Goal: Transaction & Acquisition: Purchase product/service

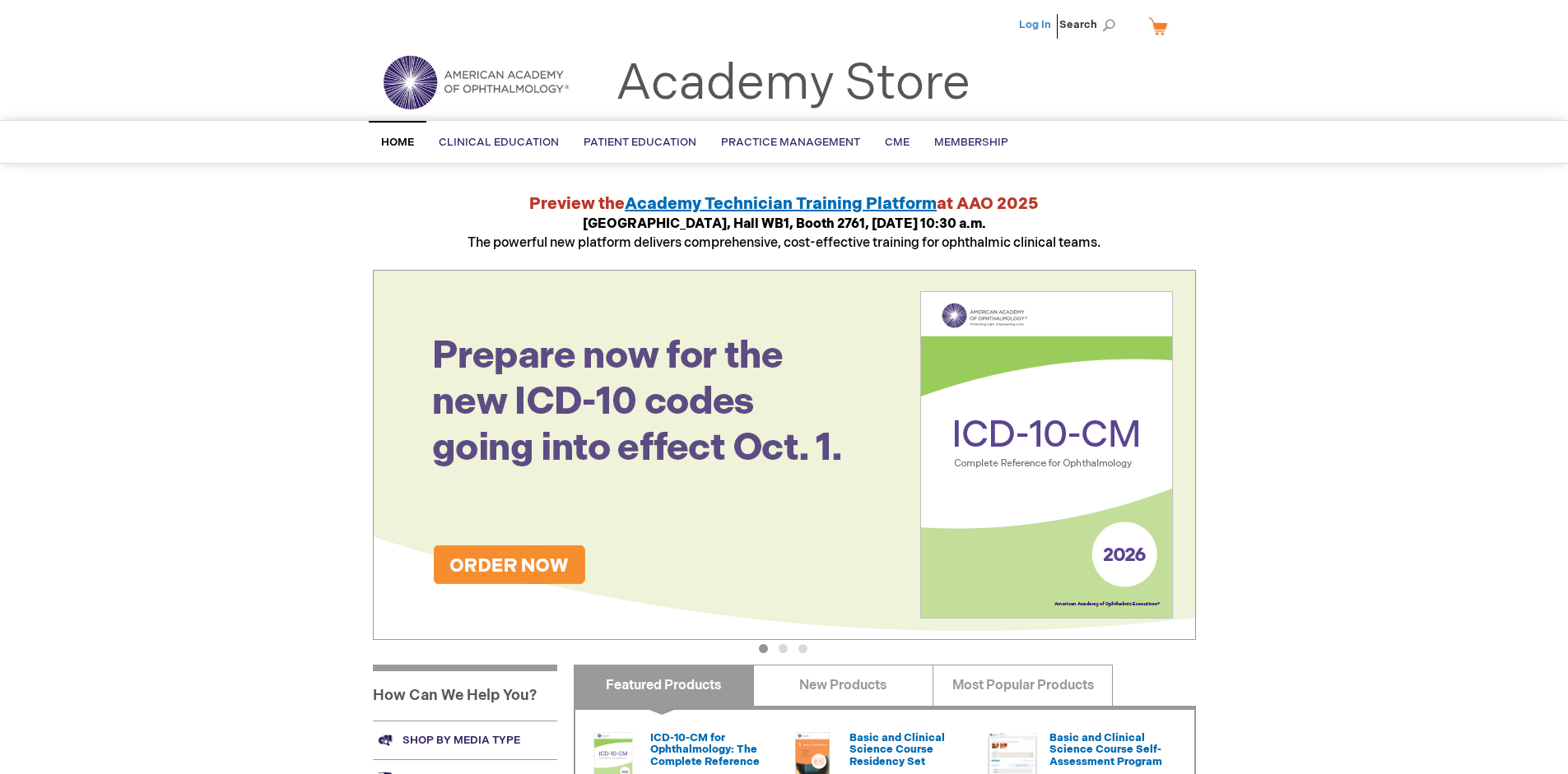
click at [1036, 25] on link "Log In" at bounding box center [1034, 24] width 32 height 13
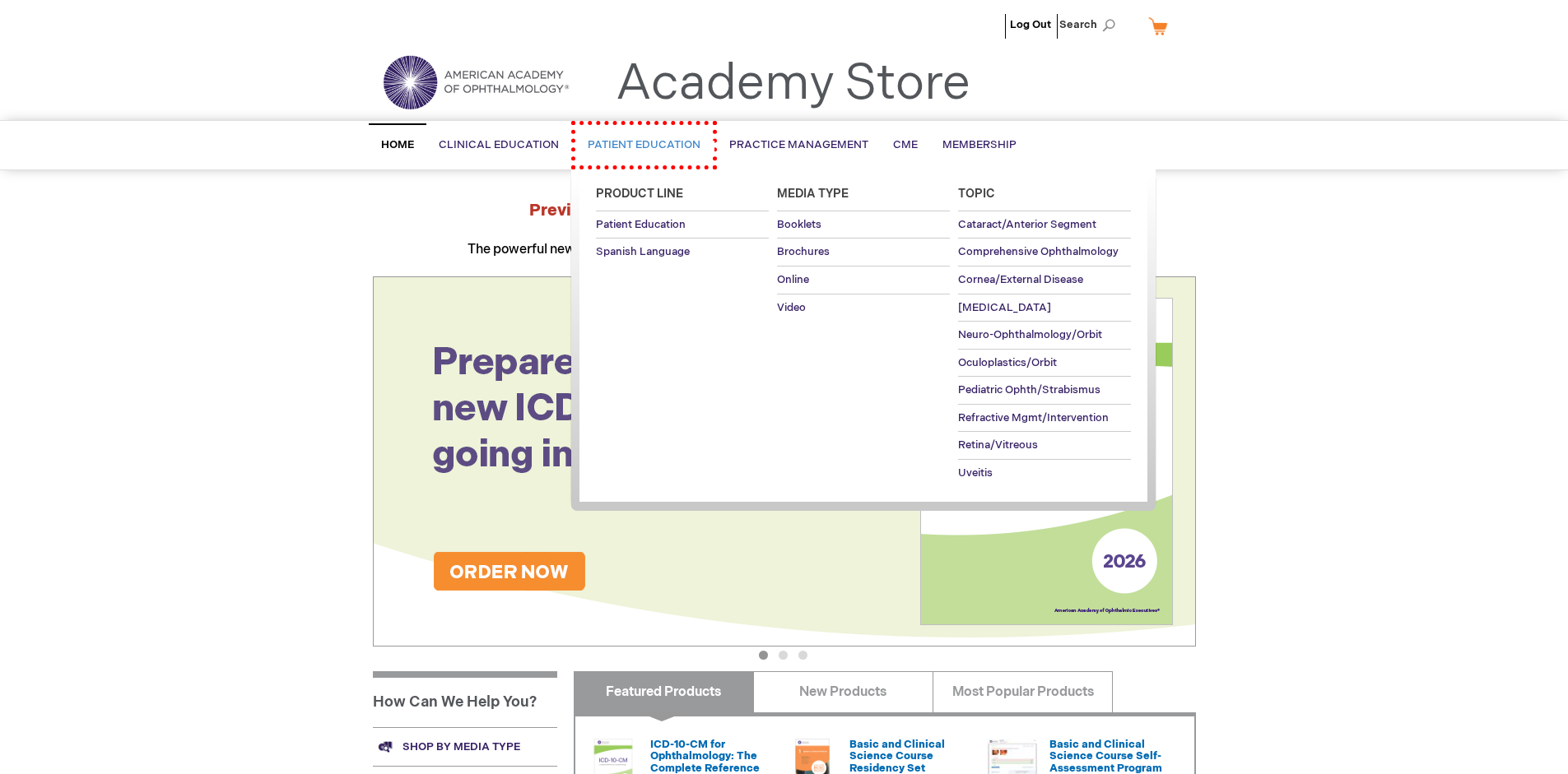
click at [635, 142] on span "Patient Education" at bounding box center [643, 145] width 113 height 13
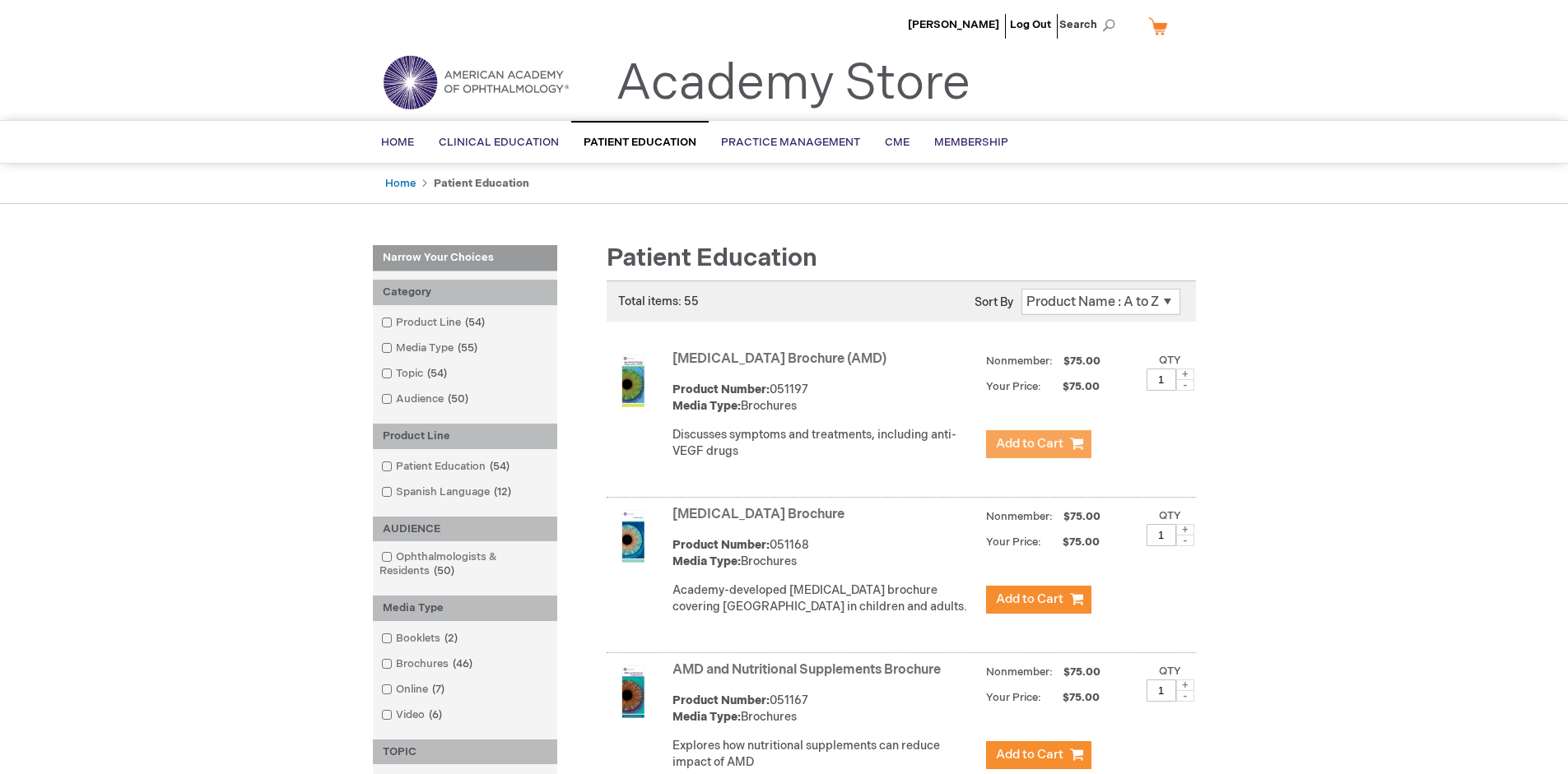
click at [1038, 444] on span "Add to Cart" at bounding box center [1030, 444] width 67 height 15
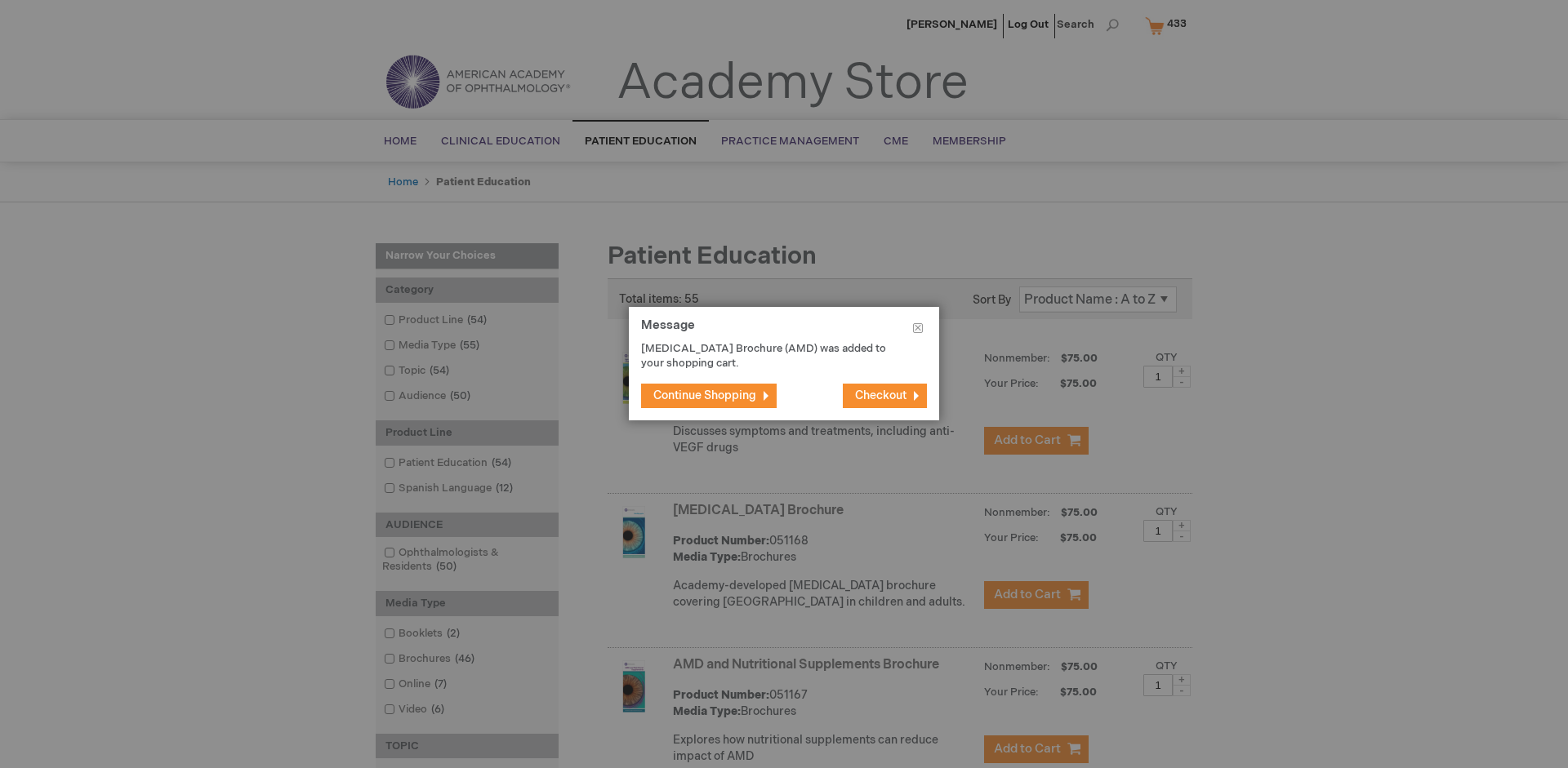
click at [705, 396] on span "Continue Shopping" at bounding box center [705, 396] width 103 height 14
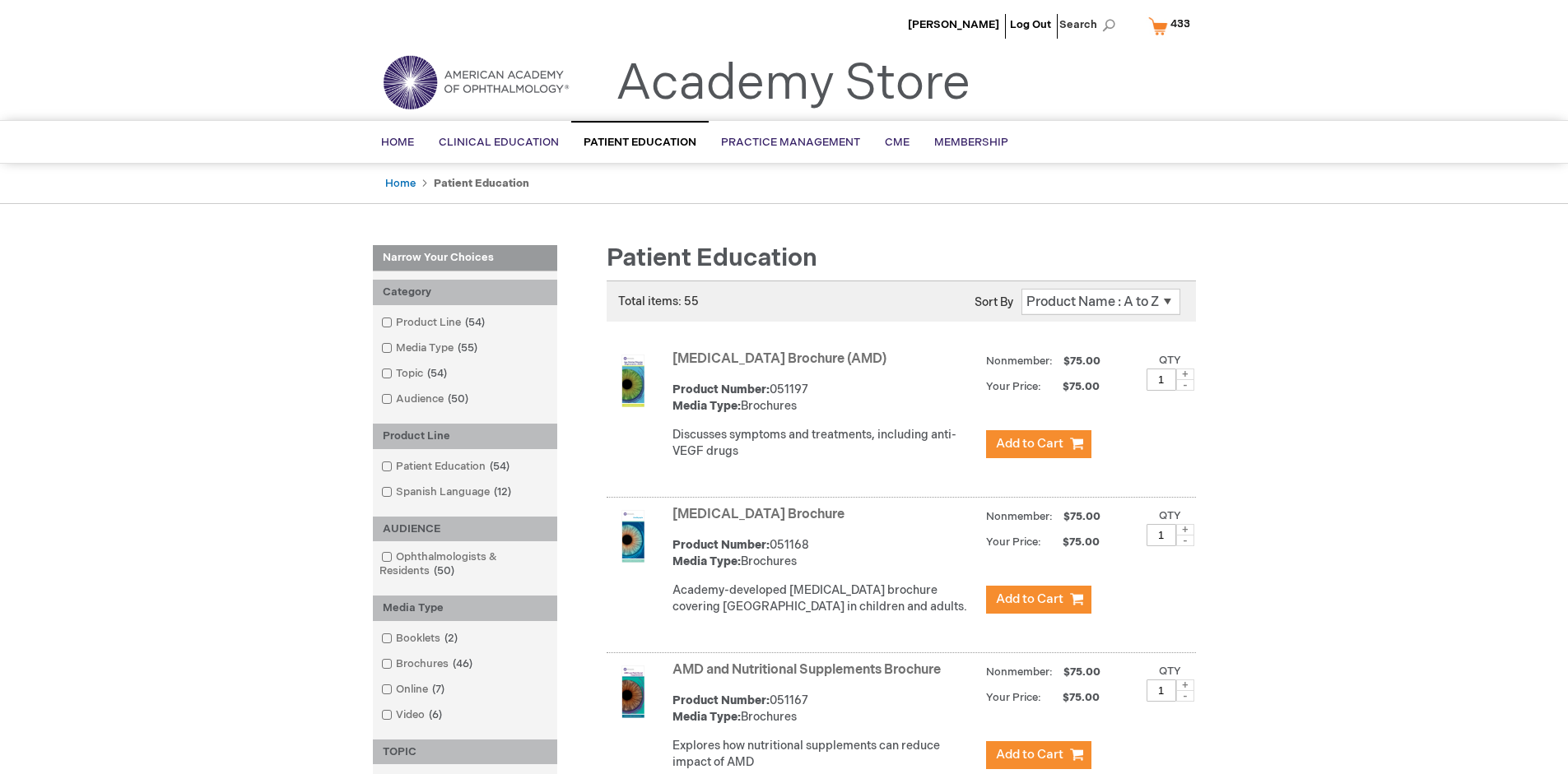
click at [810, 678] on link "AMD and Nutritional Supplements Brochure" at bounding box center [807, 670] width 269 height 15
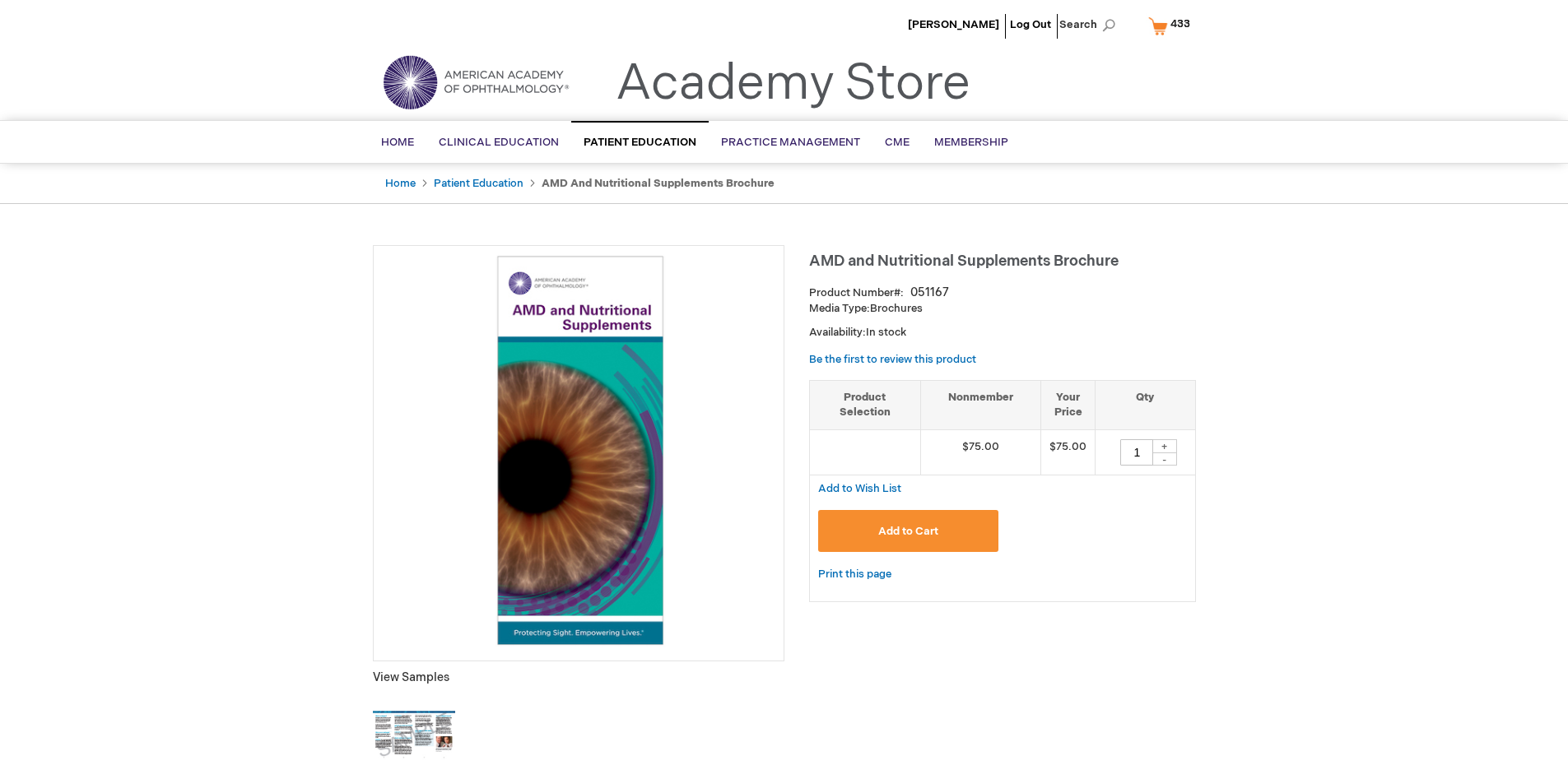
type input "1"
click at [908, 531] on span "Add to Cart" at bounding box center [908, 531] width 60 height 13
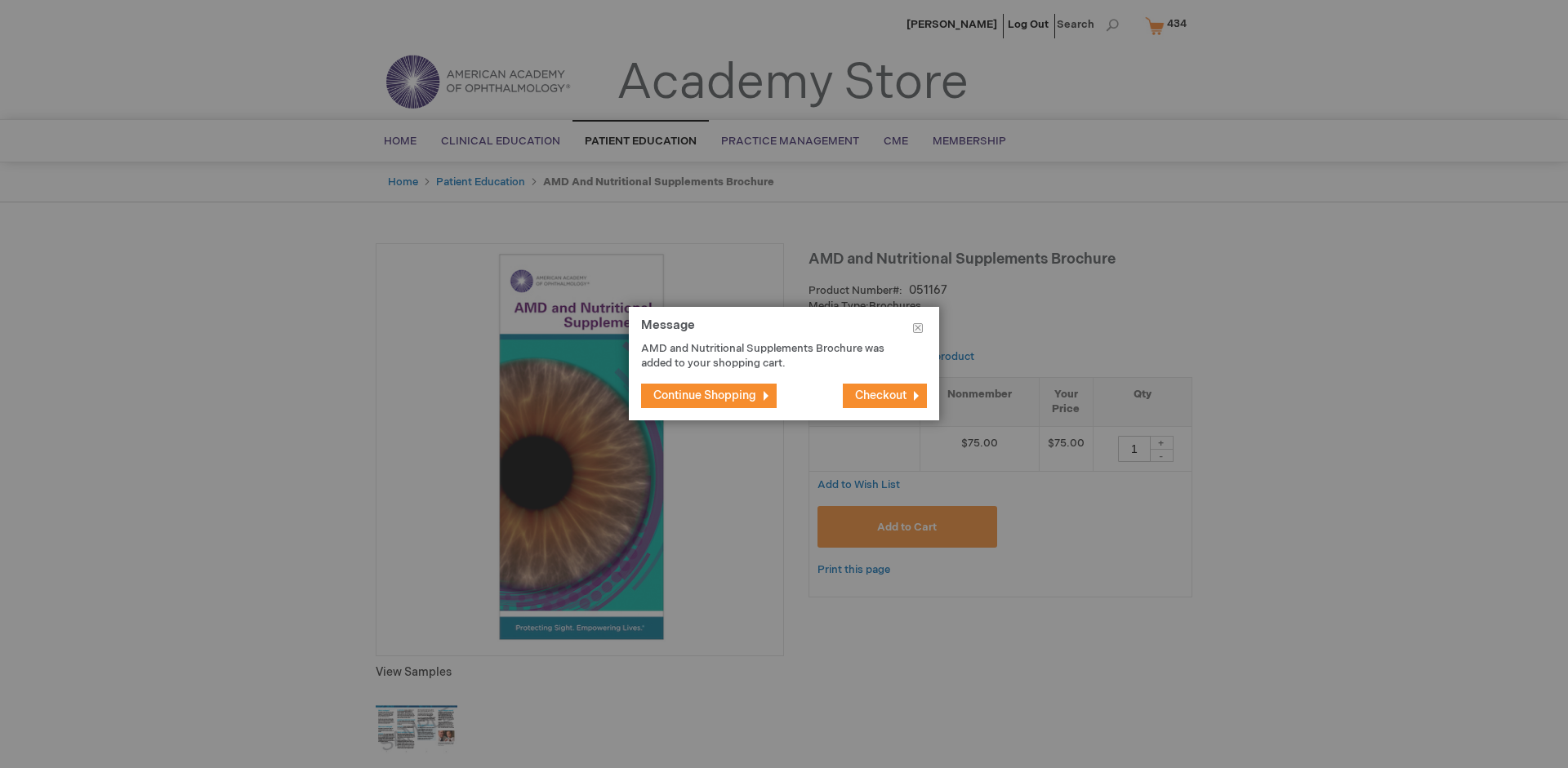
click at [705, 396] on span "Continue Shopping" at bounding box center [705, 396] width 103 height 14
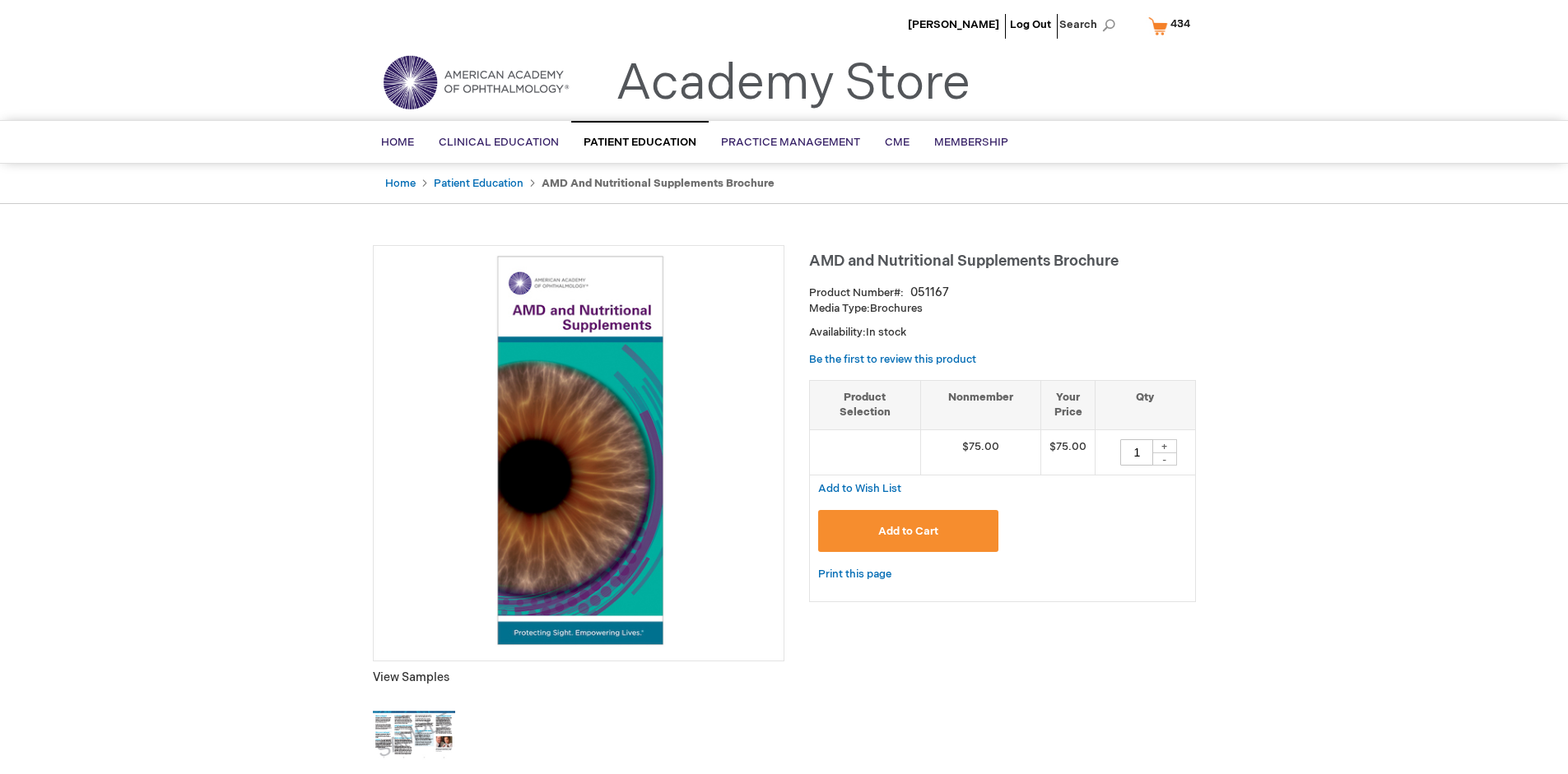
click at [1172, 26] on span "434" at bounding box center [1180, 23] width 20 height 13
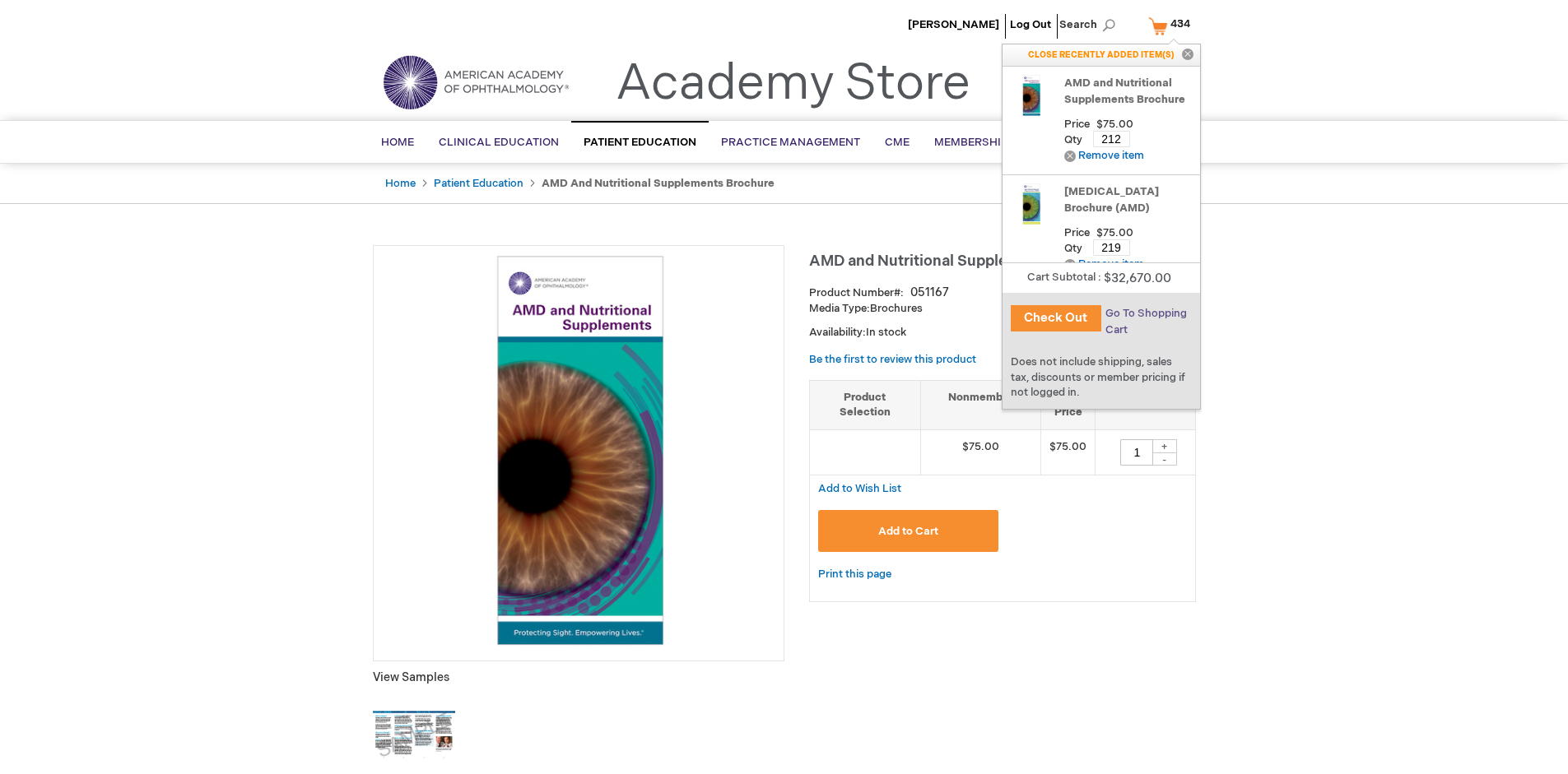
click at [1145, 313] on span "Go To Shopping Cart" at bounding box center [1146, 322] width 82 height 29
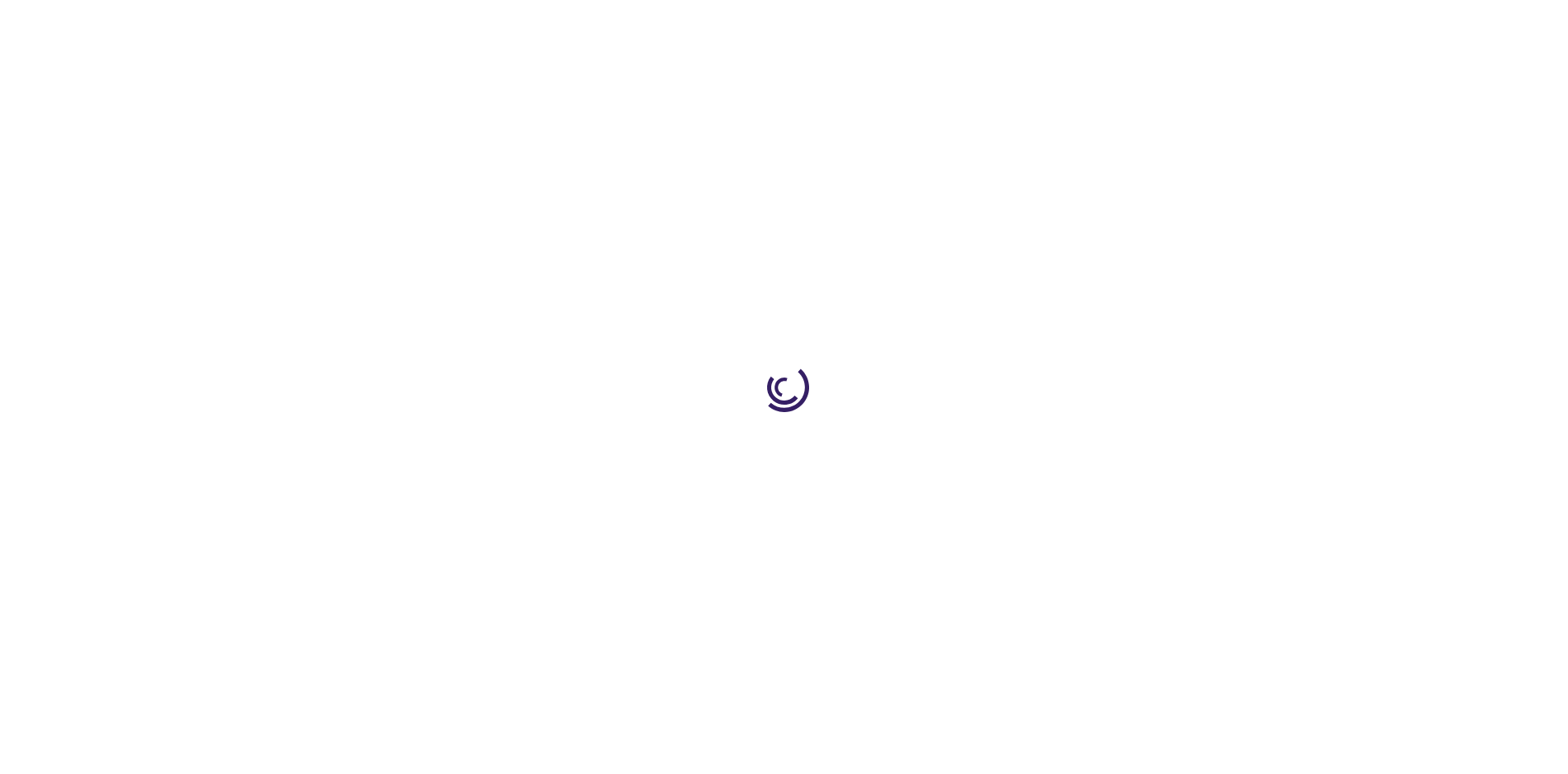
select select "US"
select select "41"
click at [1088, 768] on span "Proceed to Checkout" at bounding box center [1088, 767] width 107 height 13
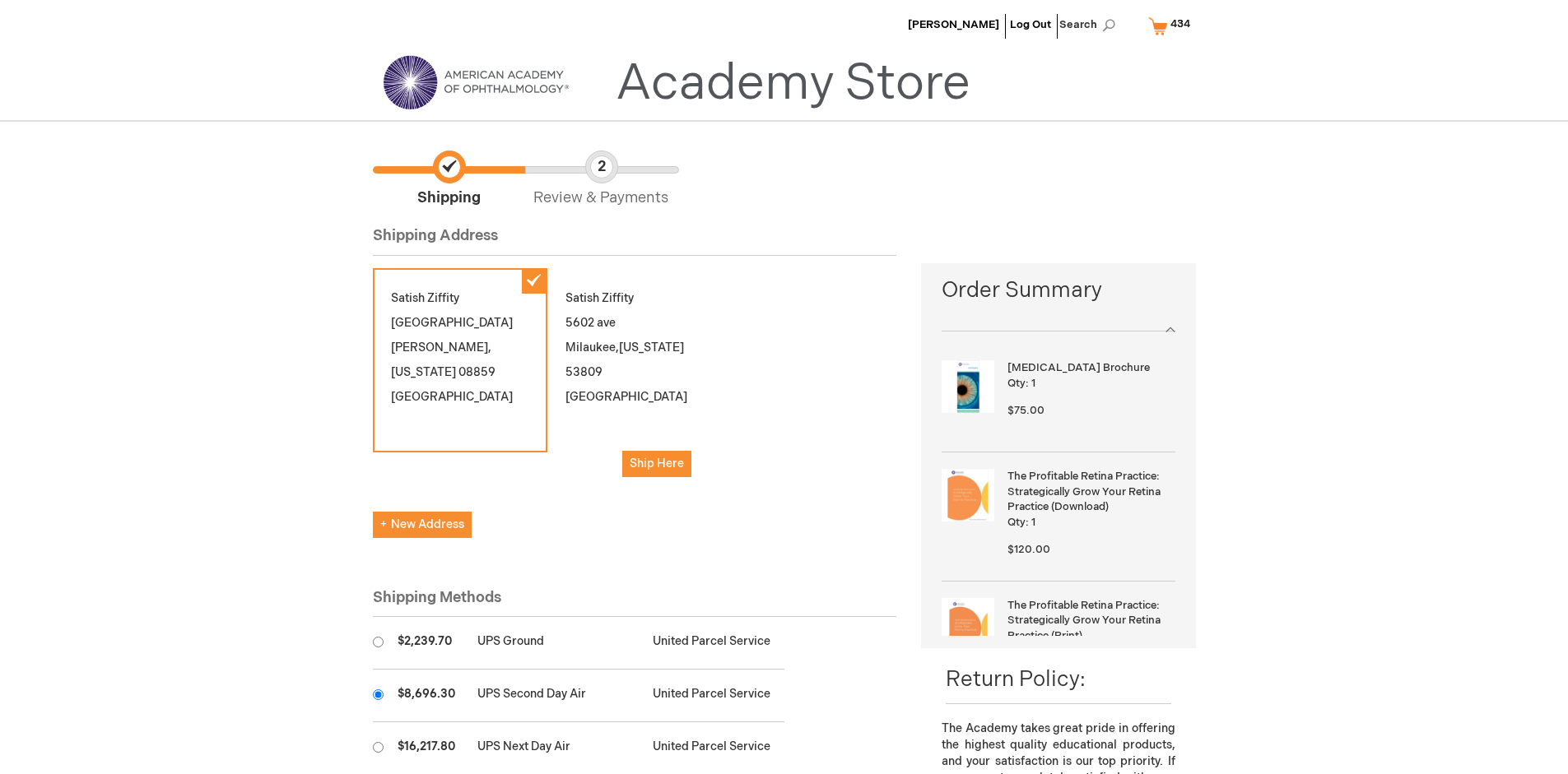
click at [378, 695] on input "radio" at bounding box center [378, 695] width 10 height 10
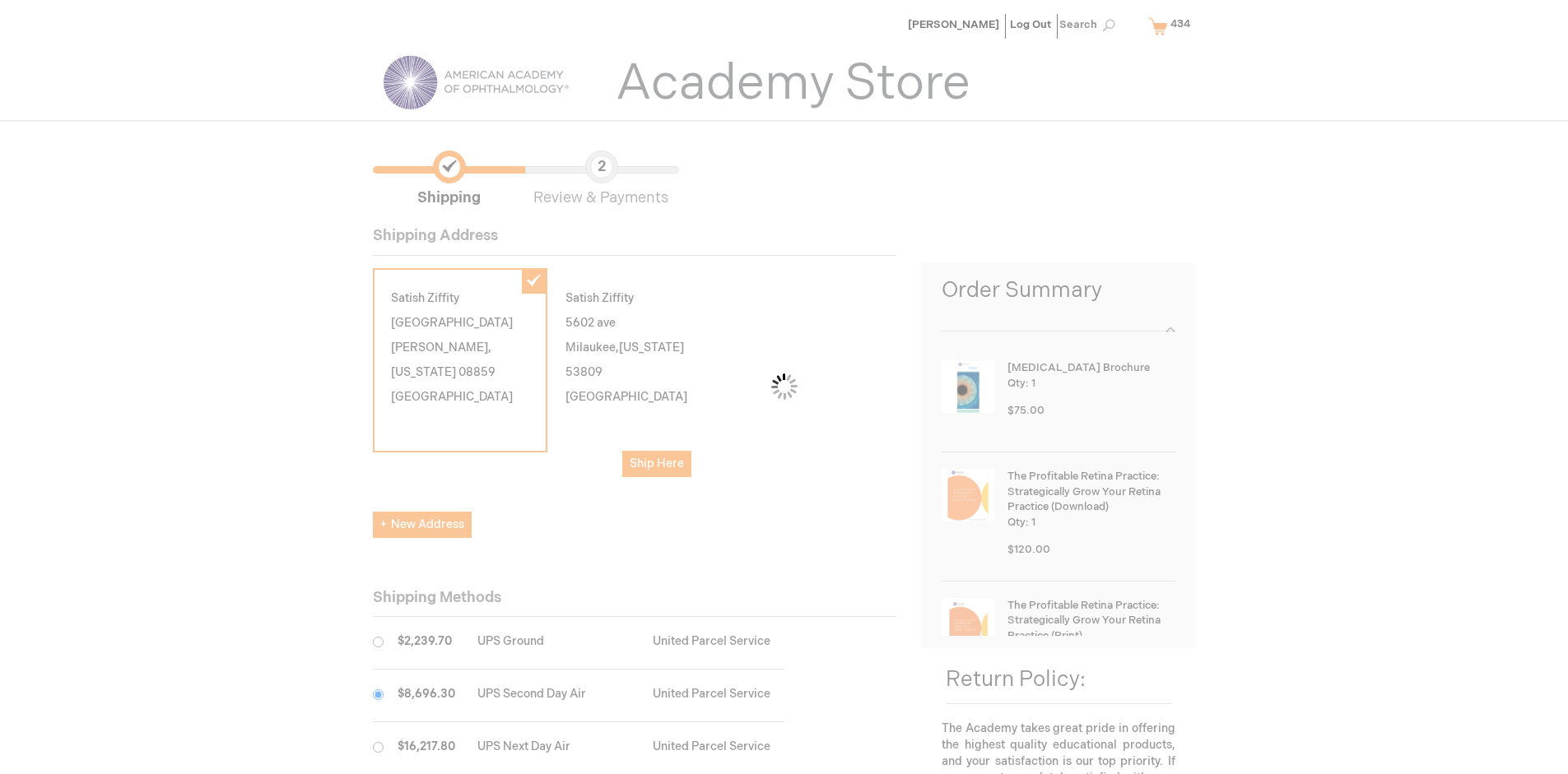
scroll to position [83, 0]
